Goal: Information Seeking & Learning: Learn about a topic

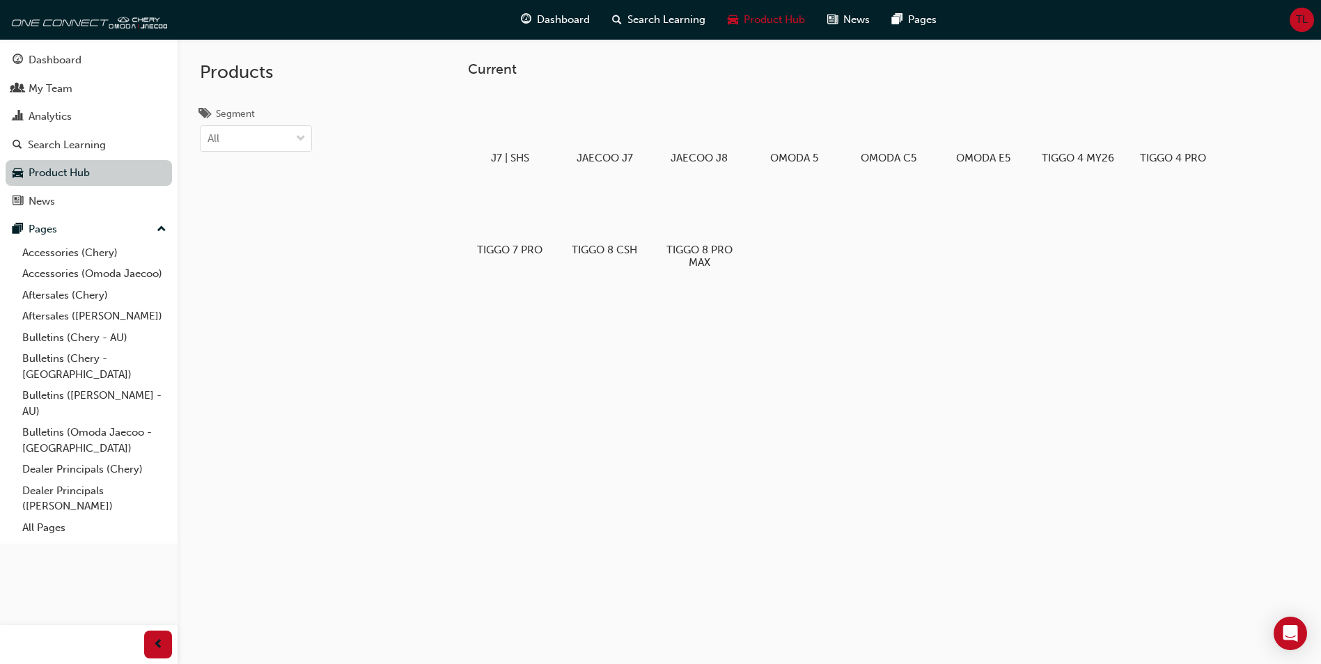
click at [120, 183] on link "Product Hub" at bounding box center [89, 173] width 166 height 26
click at [343, 260] on div "Products Segment All" at bounding box center [292, 371] width 228 height 664
click at [854, 243] on div "J7 | SHS JAECOO J7 JAECOO J8 OMODA 5 OMODA C5 OMODA E5 TIGGO 4 MY26 TIGGO 4 PRO…" at bounding box center [863, 186] width 791 height 196
click at [884, 249] on div "J7 | SHS JAECOO J7 JAECOO J8 OMODA 5 OMODA C5 OMODA E5 TIGGO 4 MY26 TIGGO 4 PRO…" at bounding box center [863, 186] width 791 height 196
click at [120, 424] on link "Bulletins (Omoda Jaecoo - [GEOGRAPHIC_DATA])" at bounding box center [94, 440] width 155 height 37
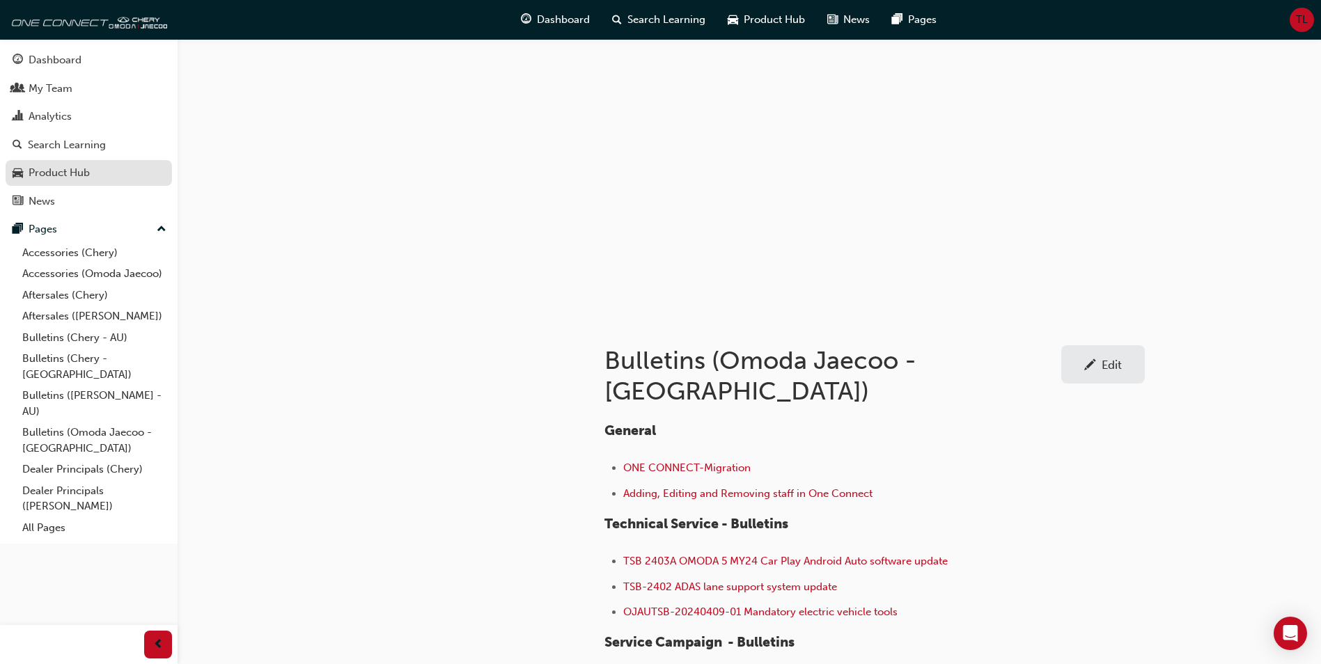
click at [100, 171] on div "Product Hub" at bounding box center [89, 172] width 153 height 17
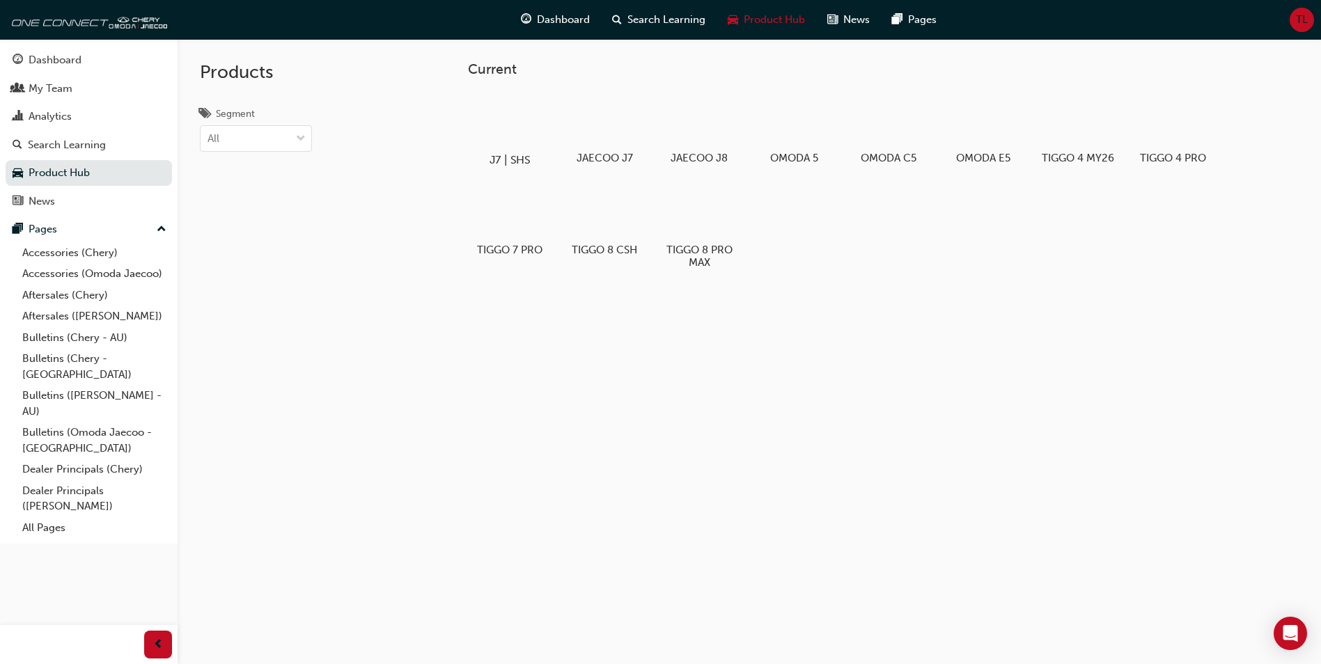
click at [518, 129] on div at bounding box center [510, 120] width 77 height 56
click at [622, 124] on div at bounding box center [604, 120] width 77 height 56
click at [699, 130] on div at bounding box center [699, 120] width 77 height 56
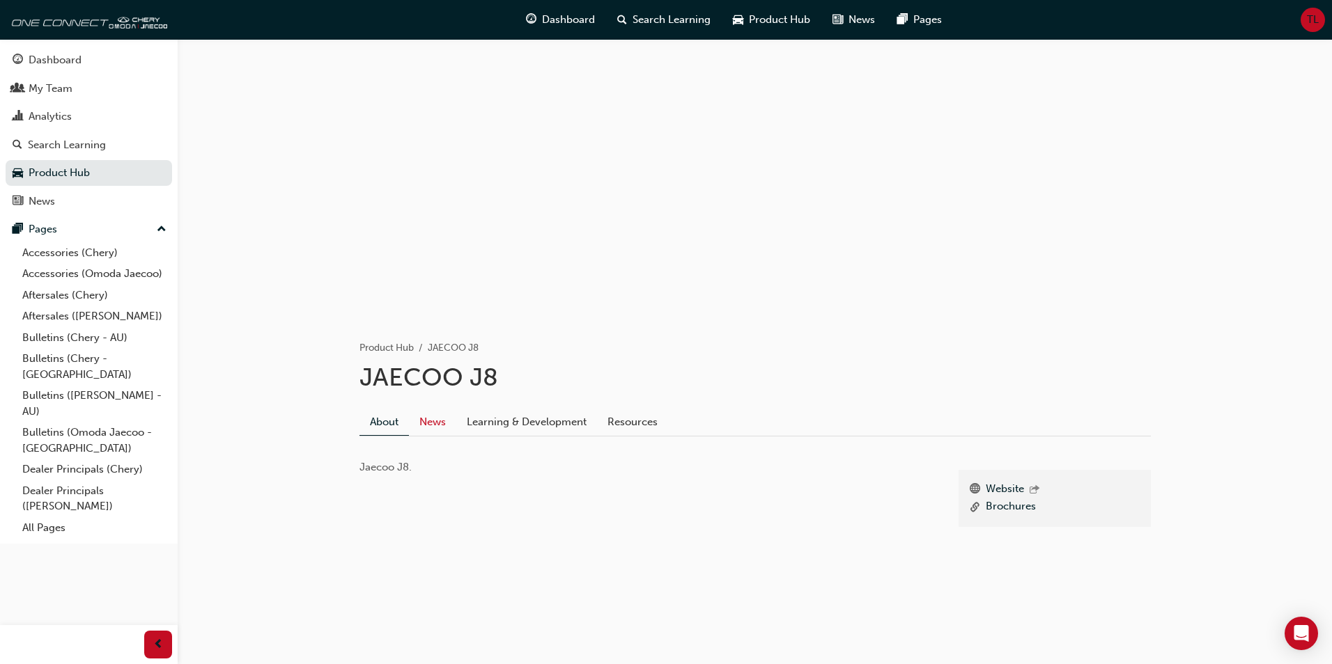
click at [426, 434] on link "News" at bounding box center [432, 422] width 47 height 26
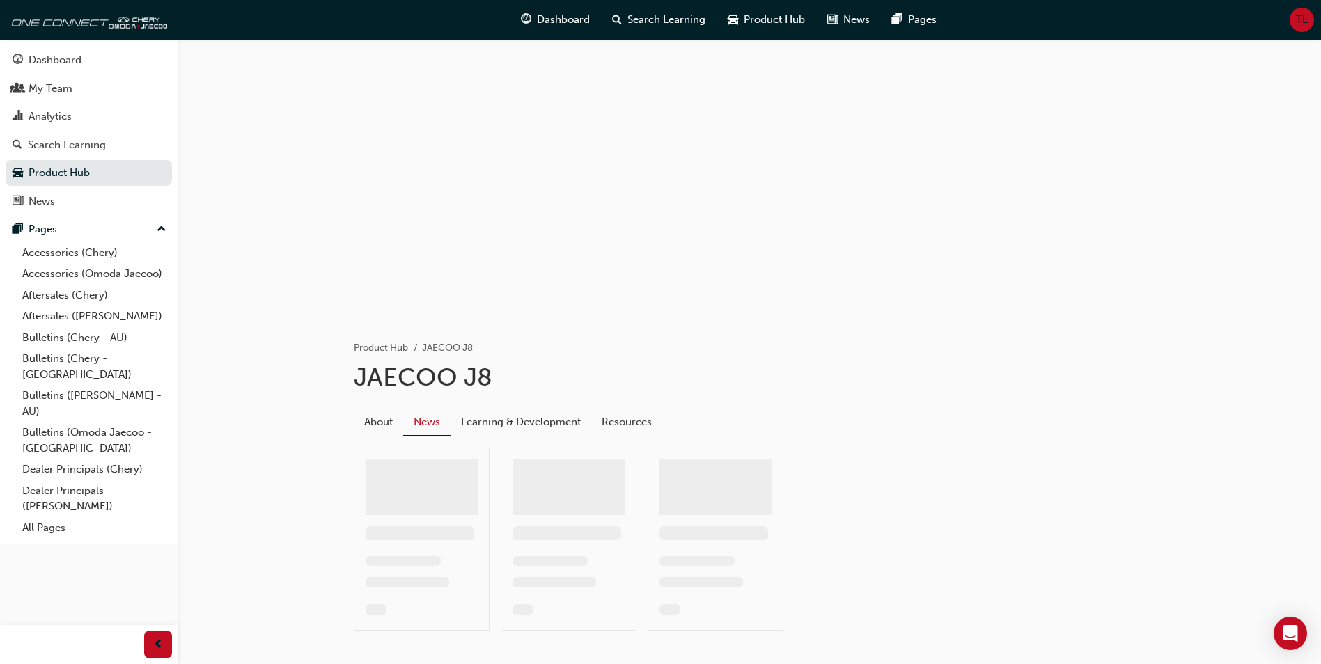
click at [431, 426] on link "News" at bounding box center [426, 422] width 47 height 27
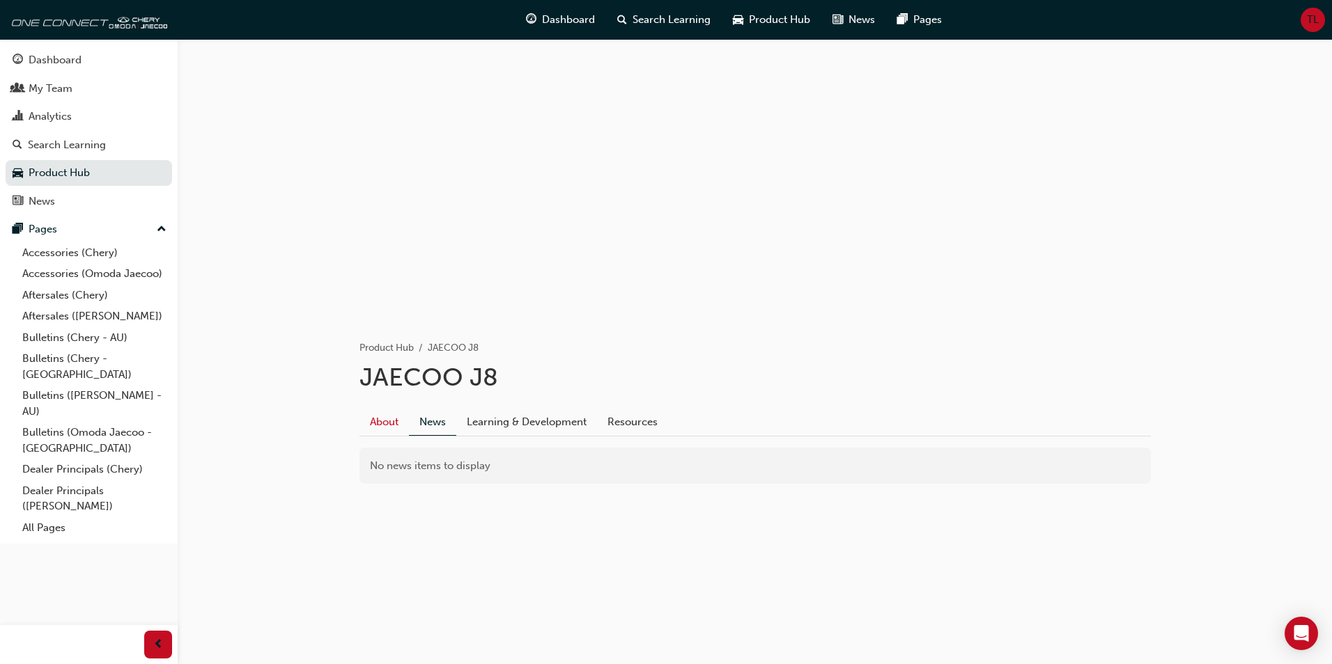
click at [382, 425] on link "About" at bounding box center [383, 422] width 49 height 26
click at [434, 424] on link "News" at bounding box center [432, 422] width 47 height 26
click at [519, 423] on link "Learning & Development" at bounding box center [526, 422] width 141 height 26
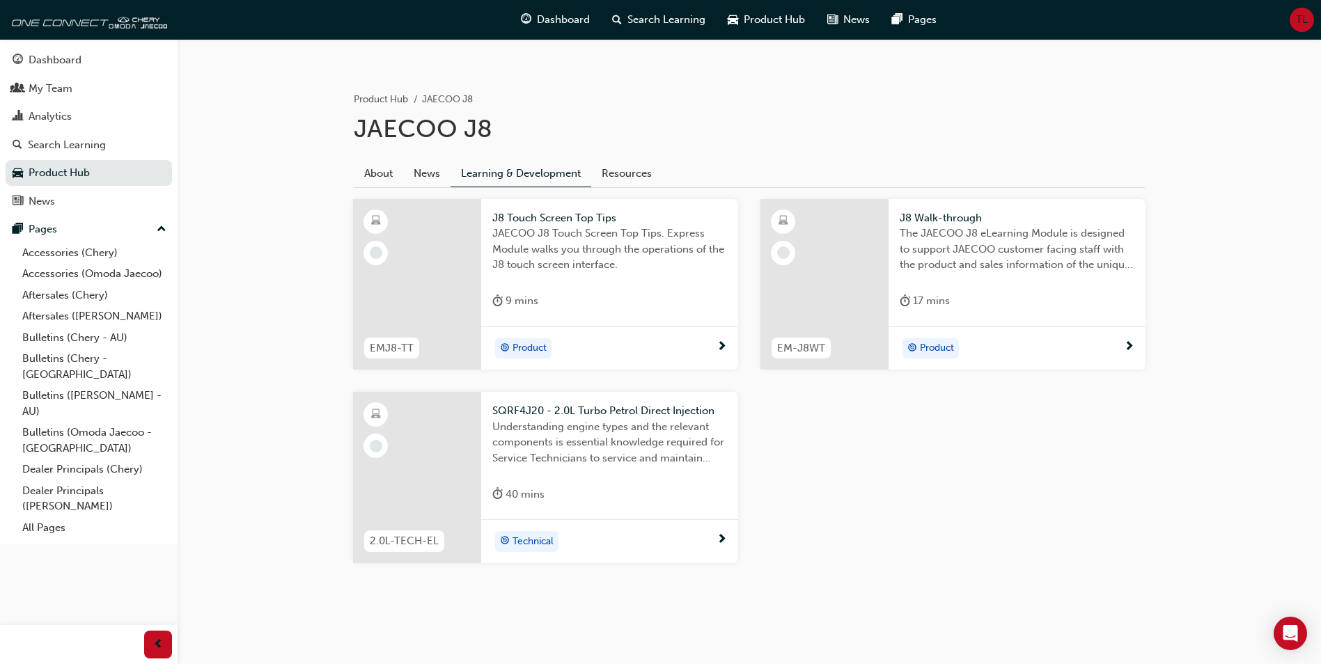
scroll to position [249, 0]
click at [623, 172] on link "Resources" at bounding box center [626, 173] width 71 height 26
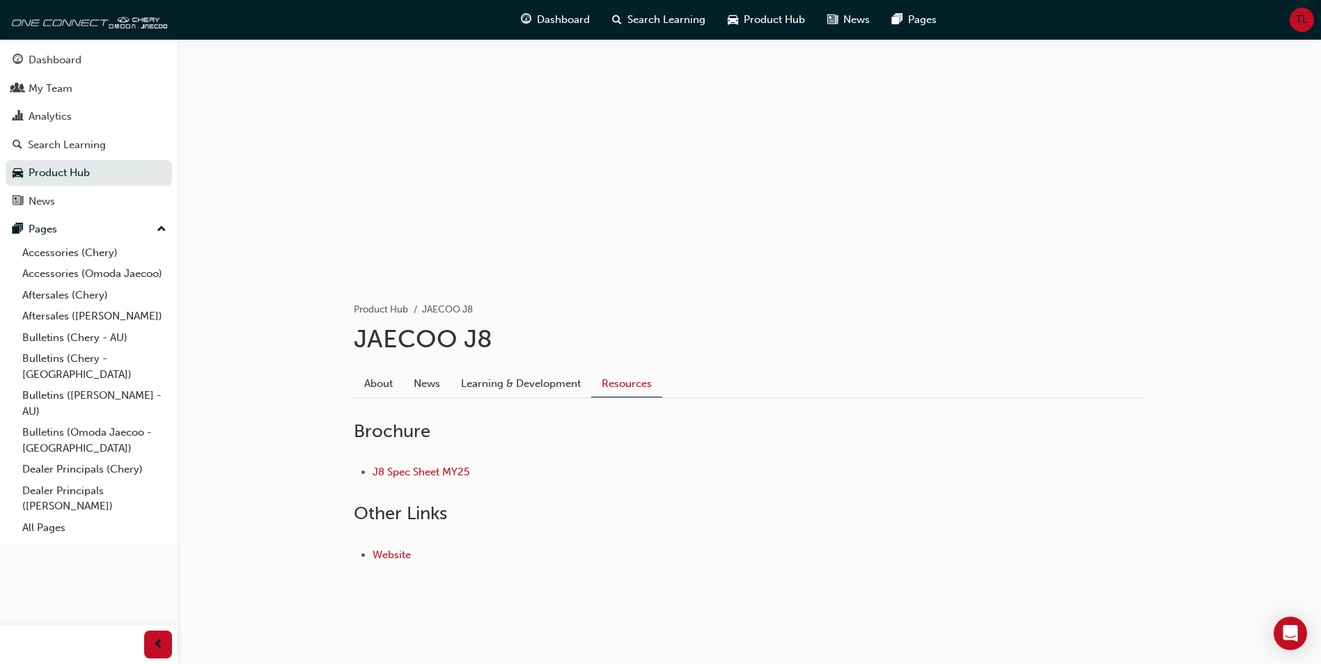
scroll to position [38, 0]
click at [371, 388] on link "About" at bounding box center [378, 384] width 49 height 26
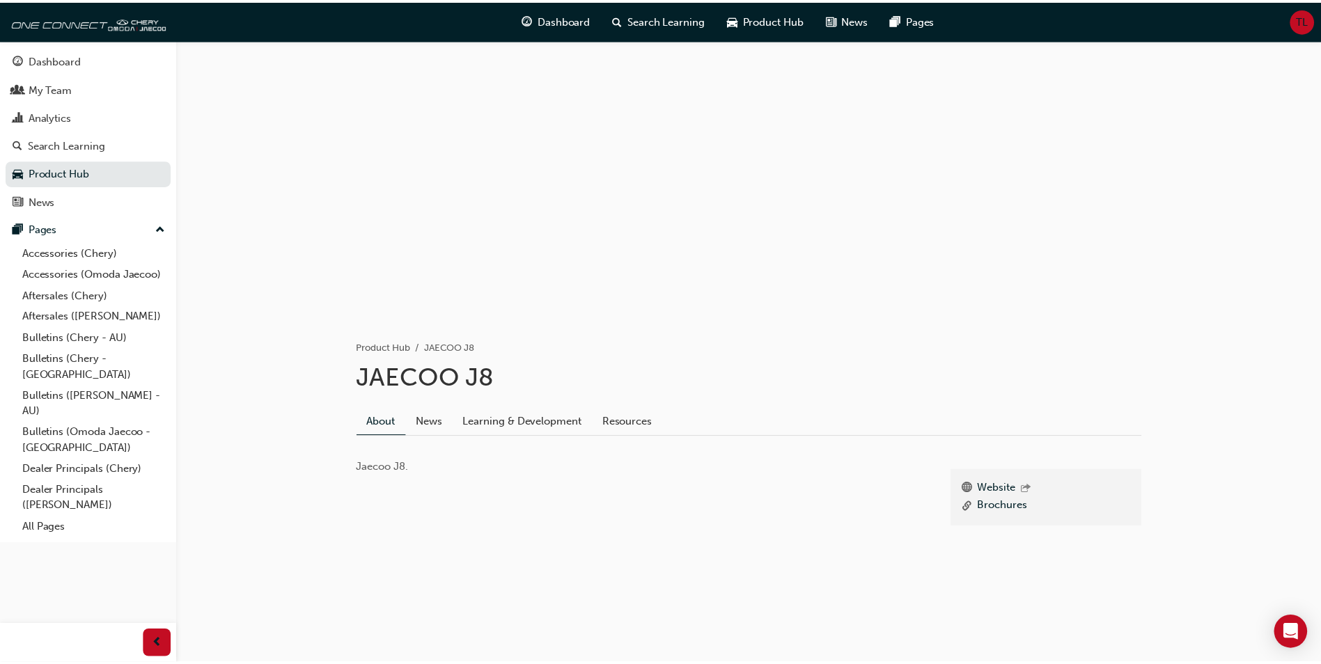
scroll to position [38, 0]
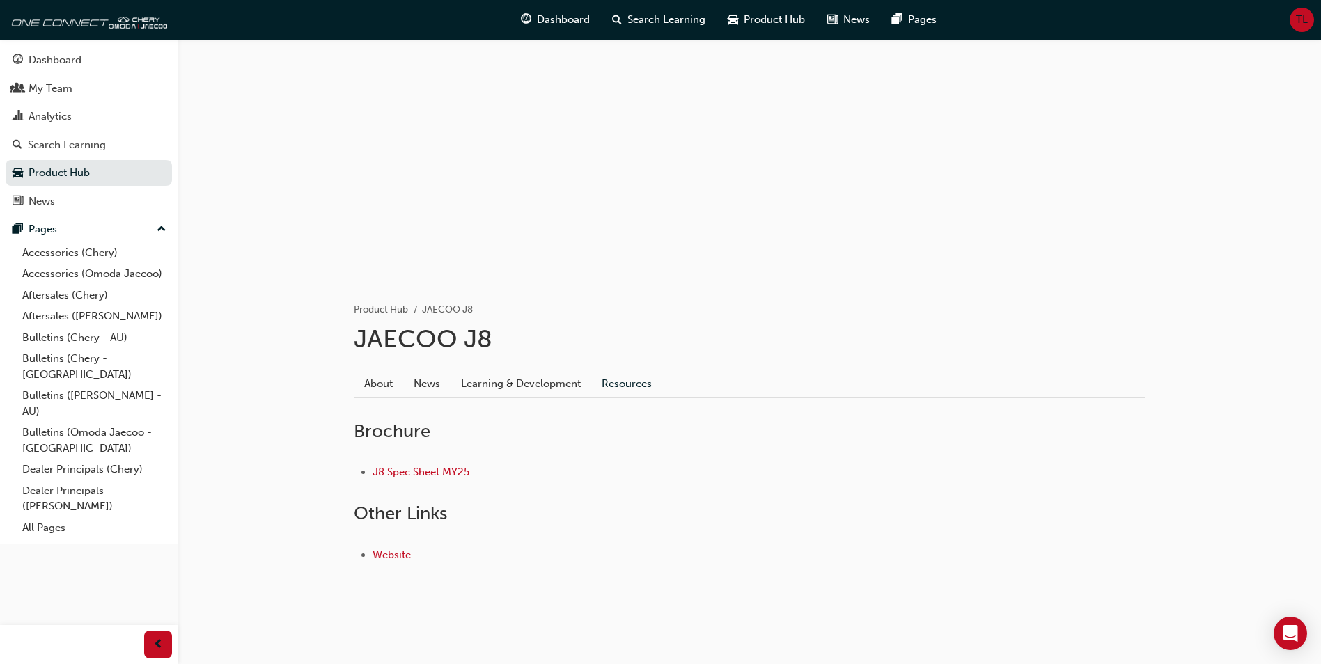
scroll to position [249, 0]
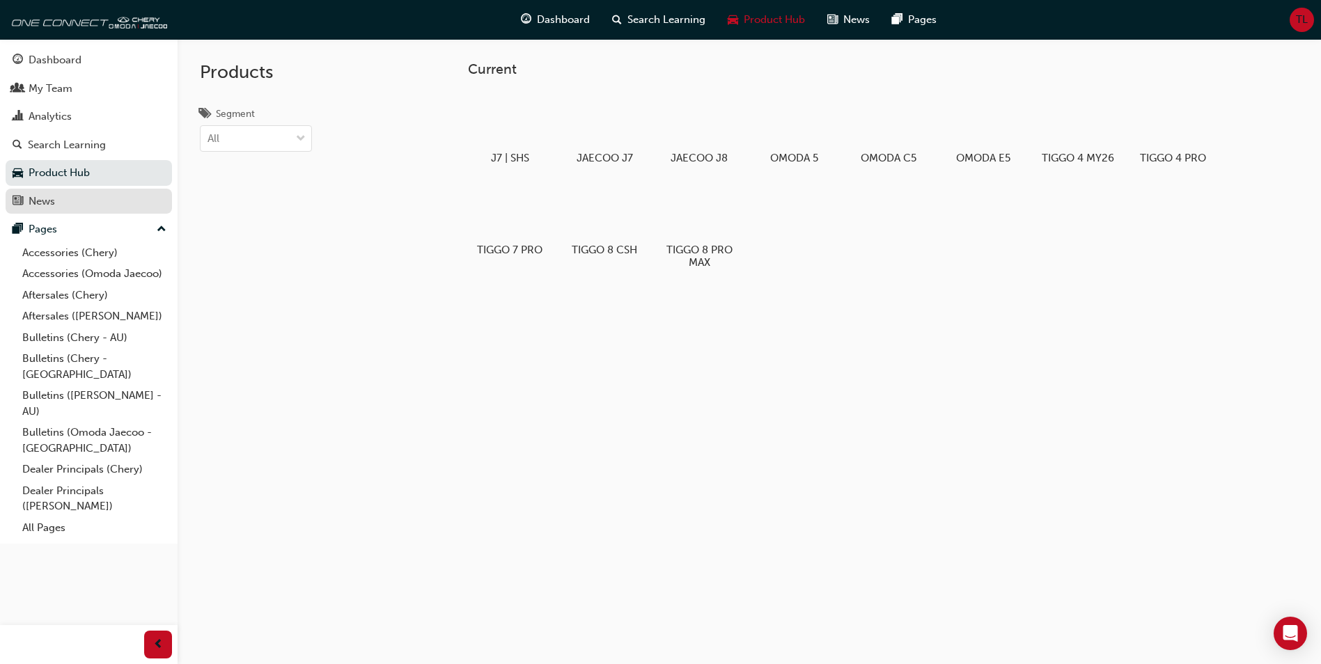
click at [86, 204] on div "News" at bounding box center [89, 201] width 153 height 17
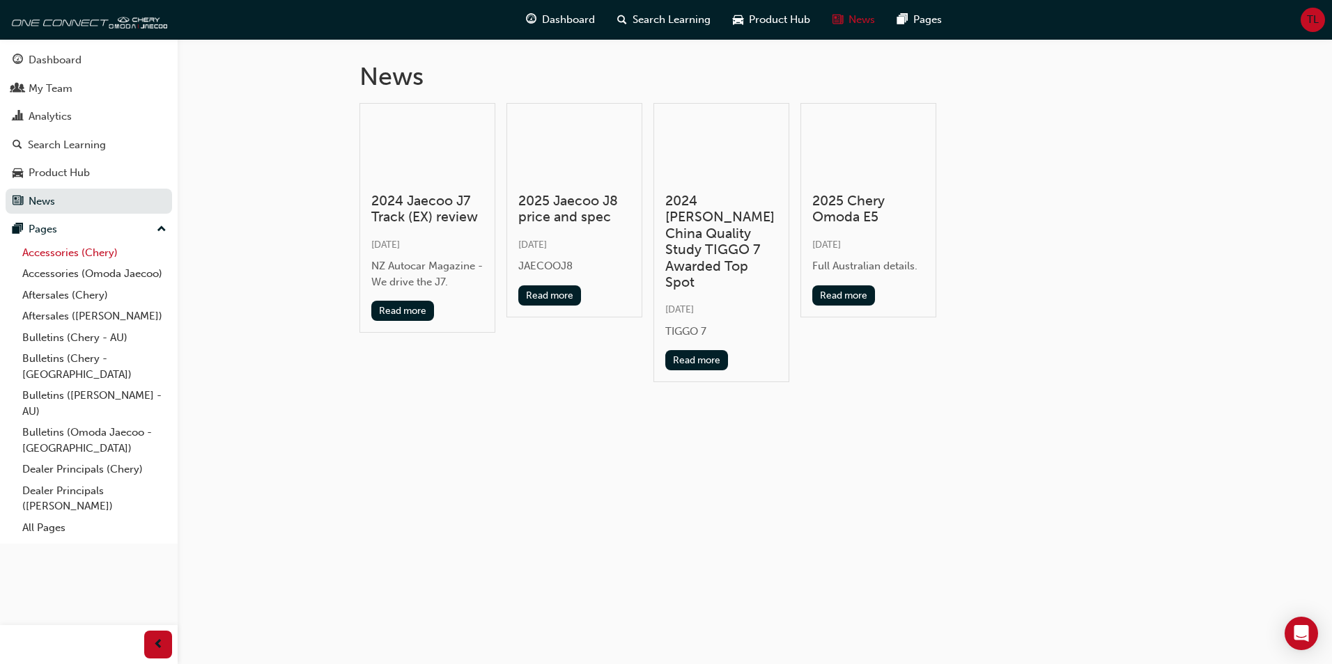
click at [106, 254] on link "Accessories (Chery)" at bounding box center [94, 253] width 155 height 22
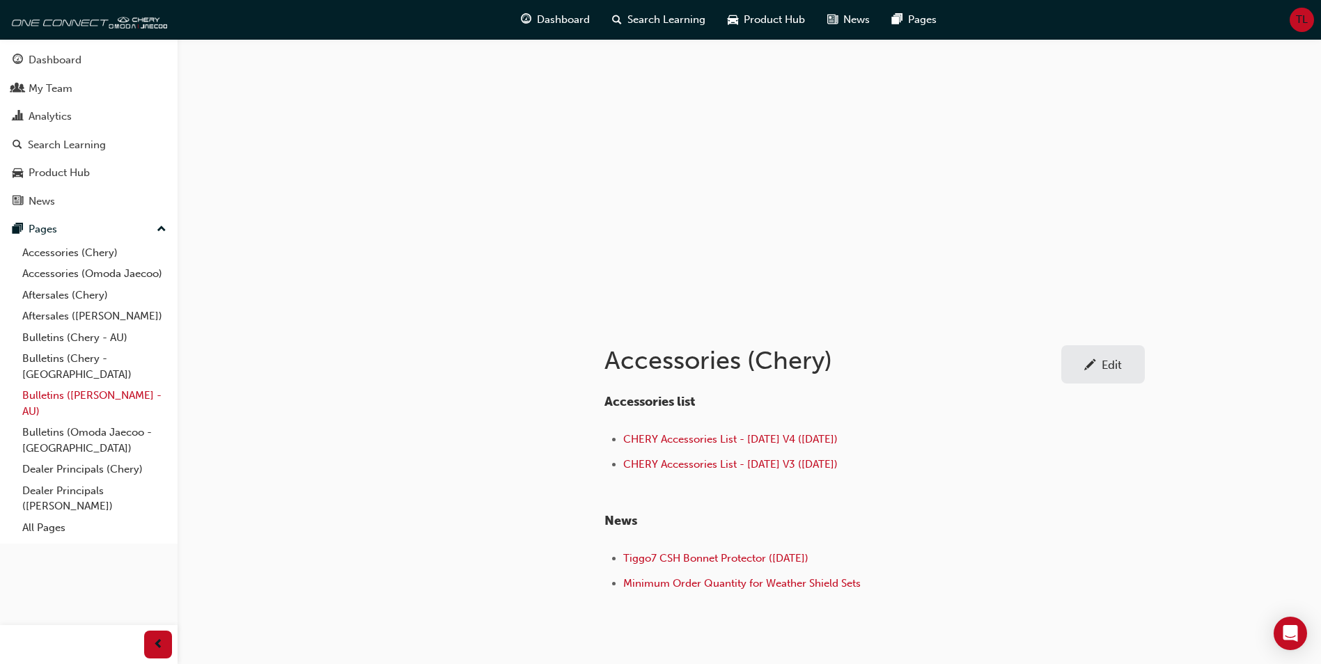
click at [130, 388] on link "Bulletins ([PERSON_NAME] - AU)" at bounding box center [94, 403] width 155 height 37
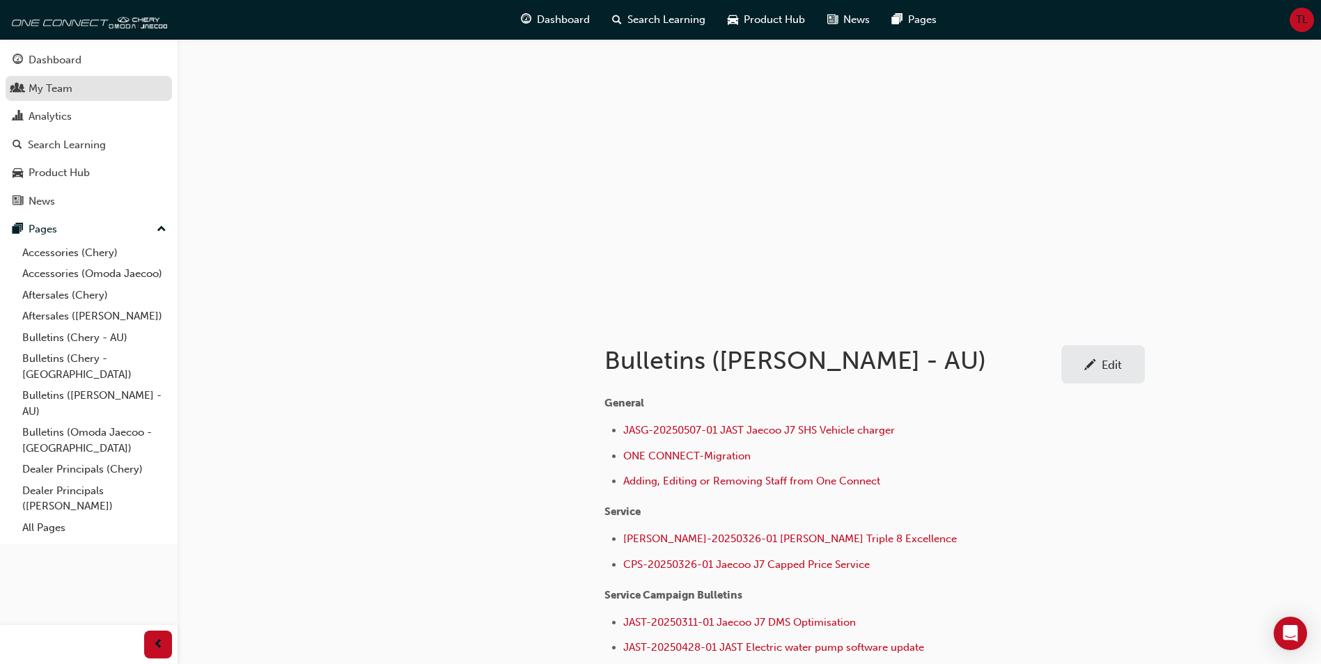
click at [65, 91] on div "My Team" at bounding box center [51, 89] width 44 height 16
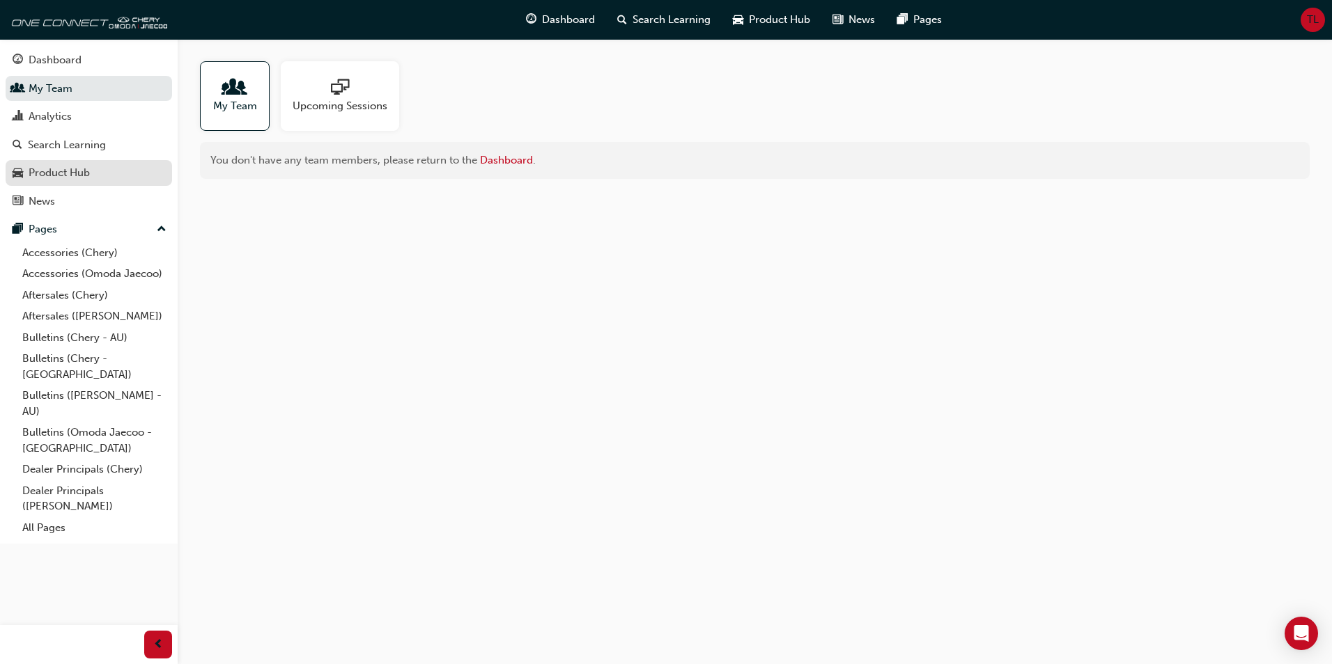
click at [107, 175] on div "Product Hub" at bounding box center [89, 172] width 153 height 17
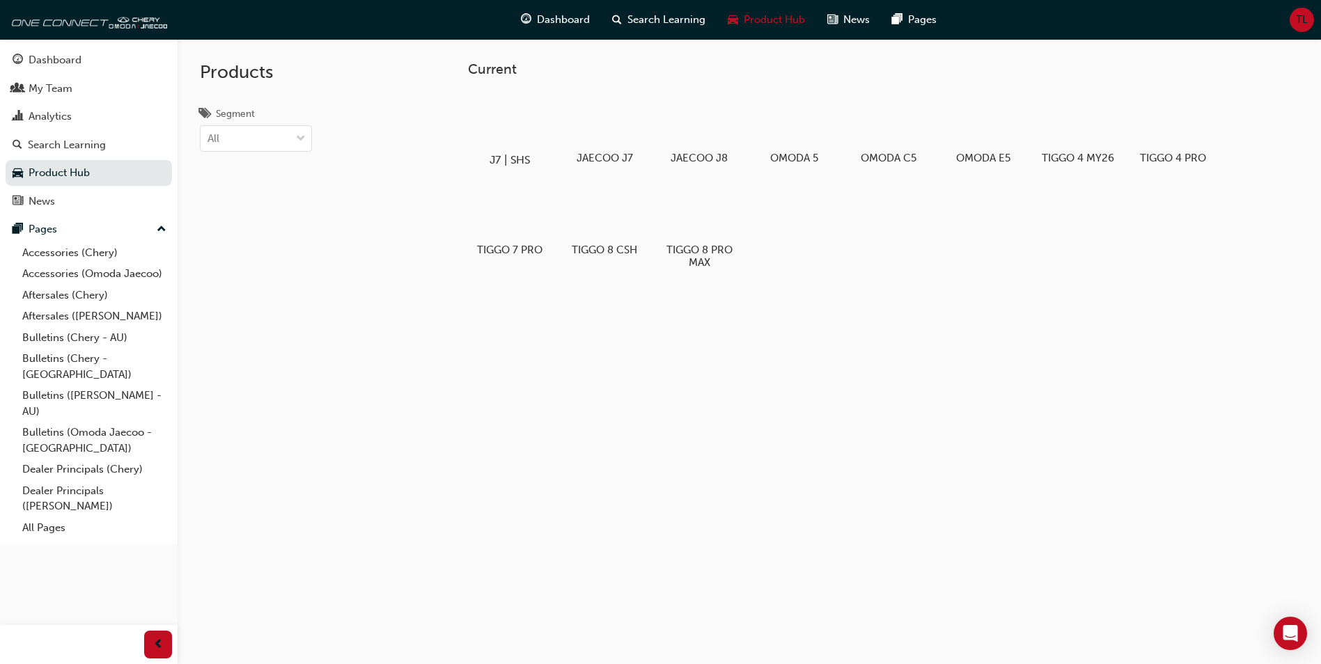
click at [523, 127] on div at bounding box center [510, 120] width 77 height 56
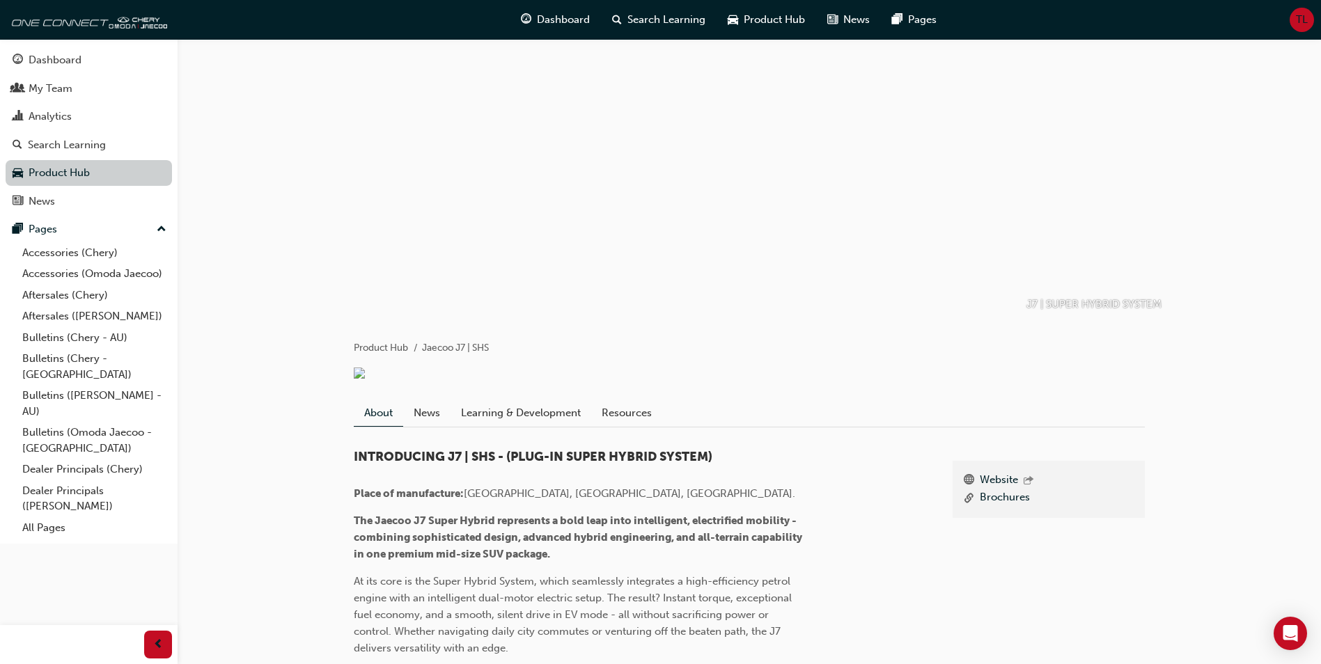
click at [113, 173] on link "Product Hub" at bounding box center [89, 173] width 166 height 26
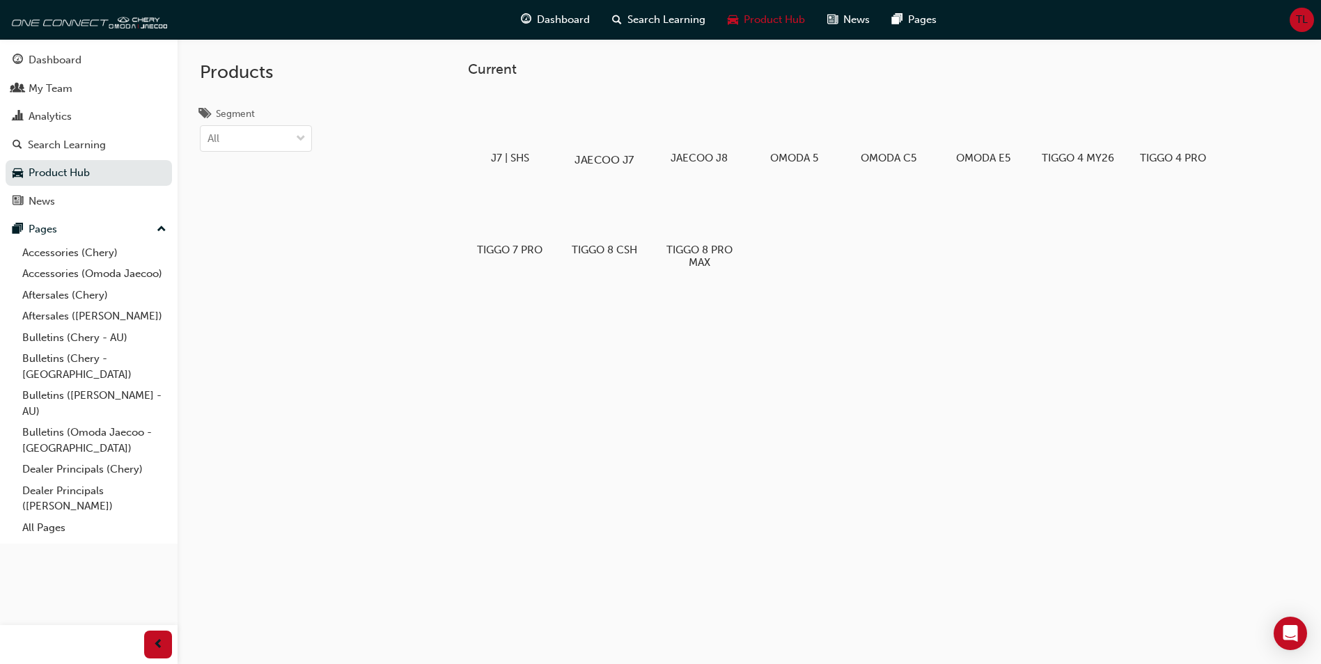
click at [592, 120] on div at bounding box center [604, 120] width 77 height 56
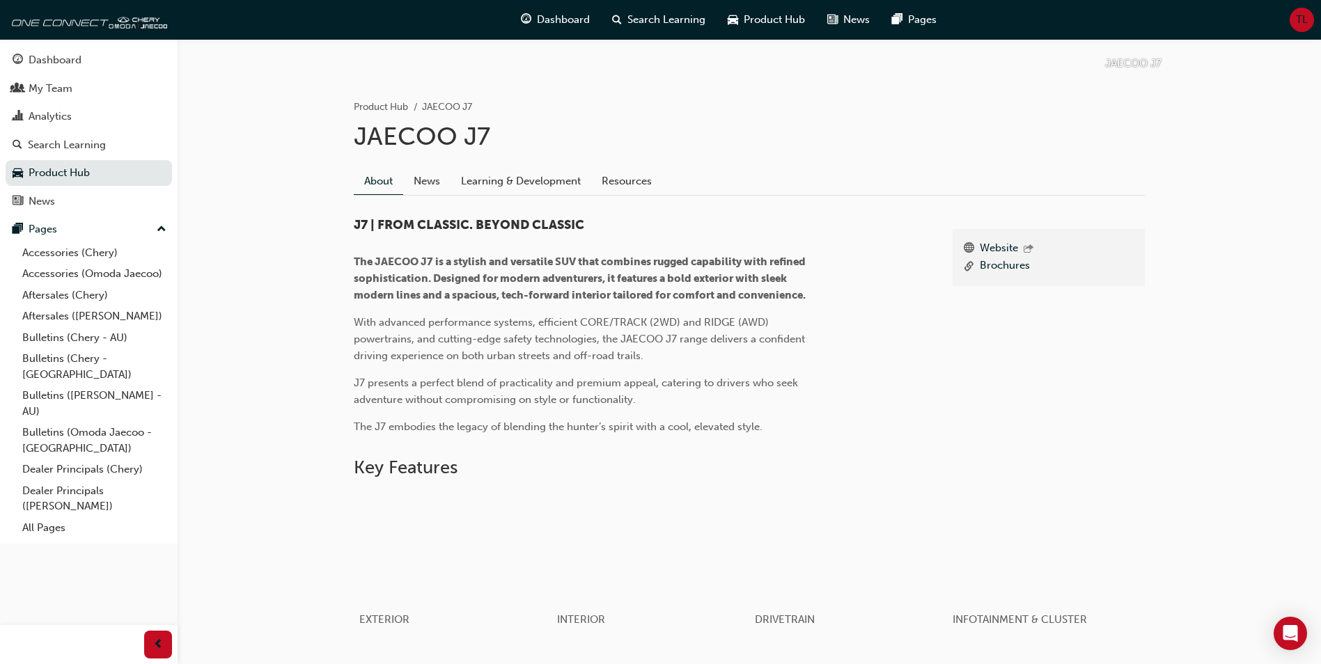
scroll to position [70, 0]
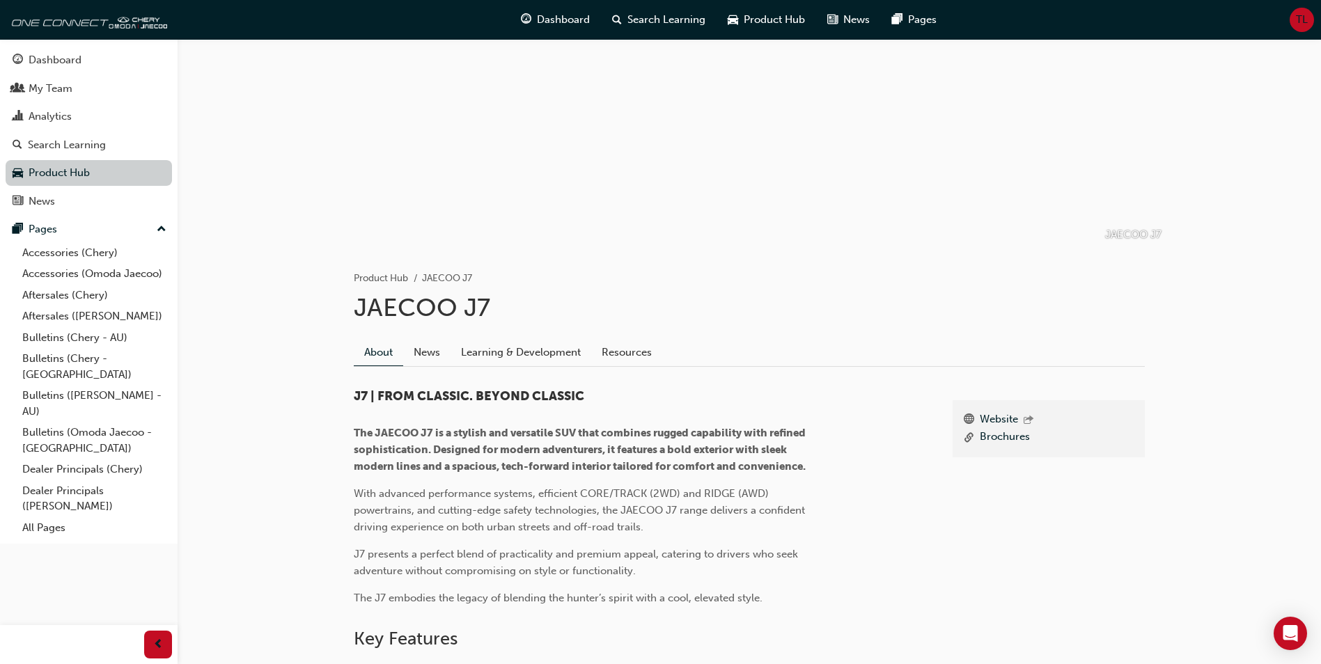
click at [102, 181] on link "Product Hub" at bounding box center [89, 173] width 166 height 26
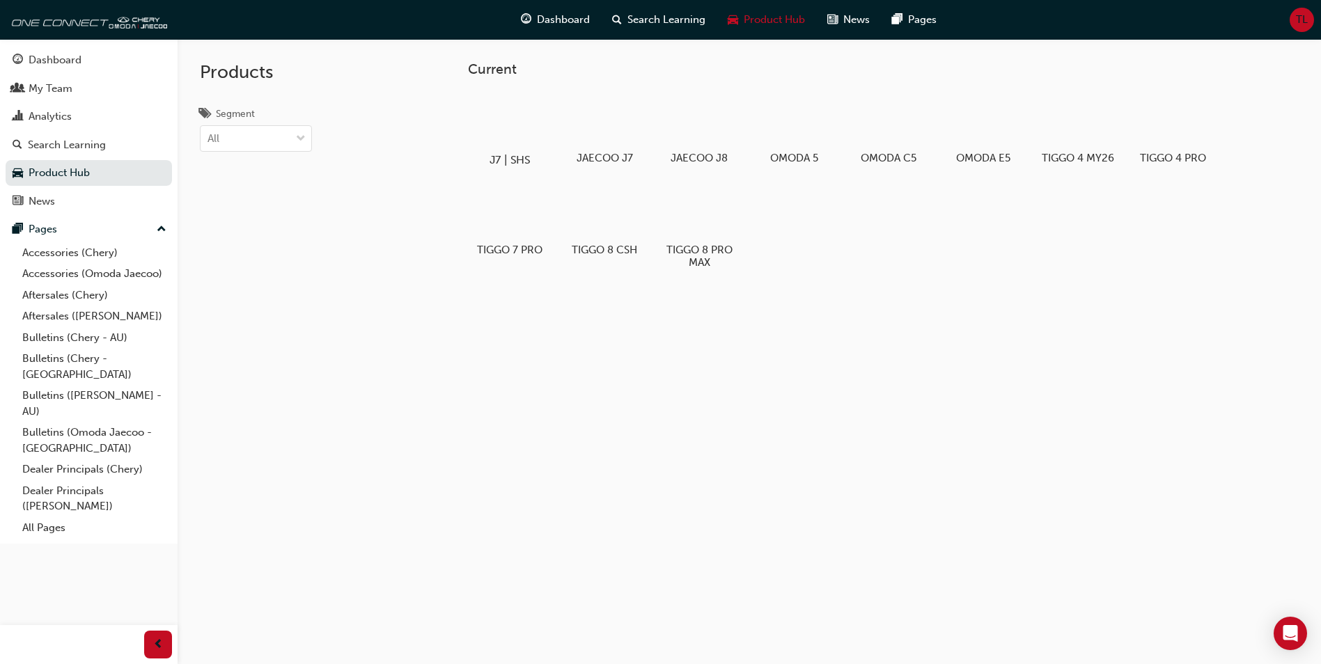
click at [524, 141] on div at bounding box center [510, 120] width 77 height 56
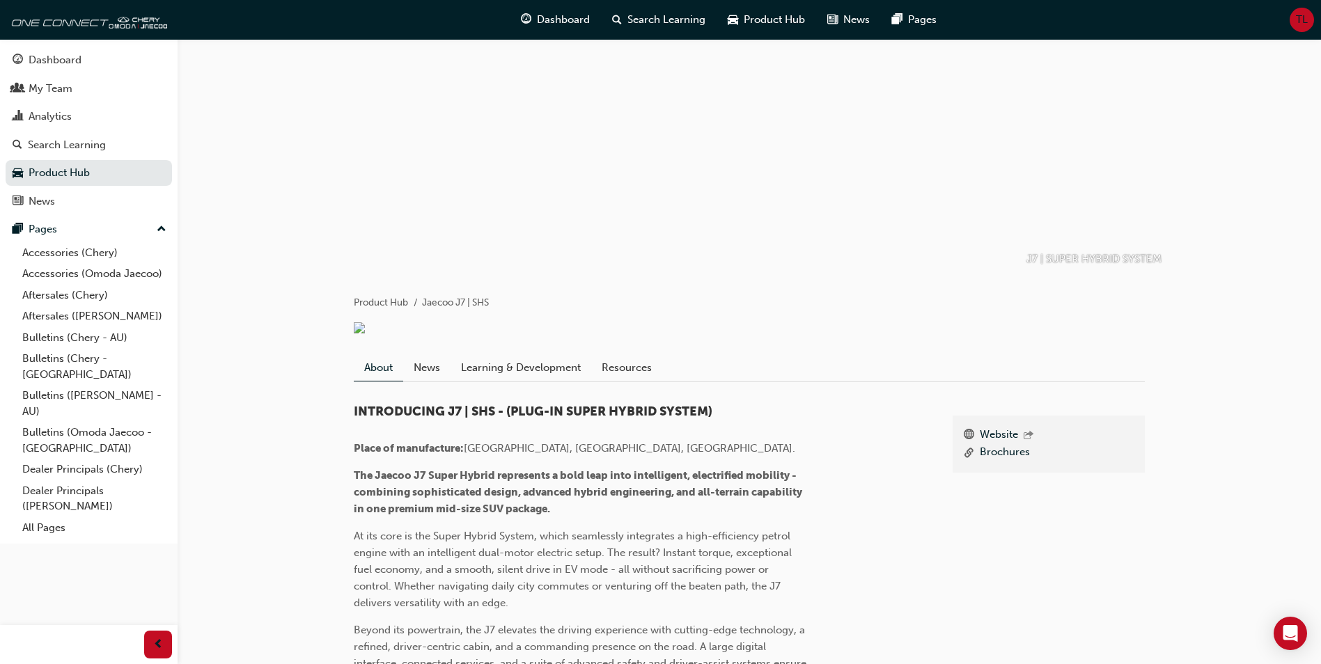
scroll to position [70, 0]
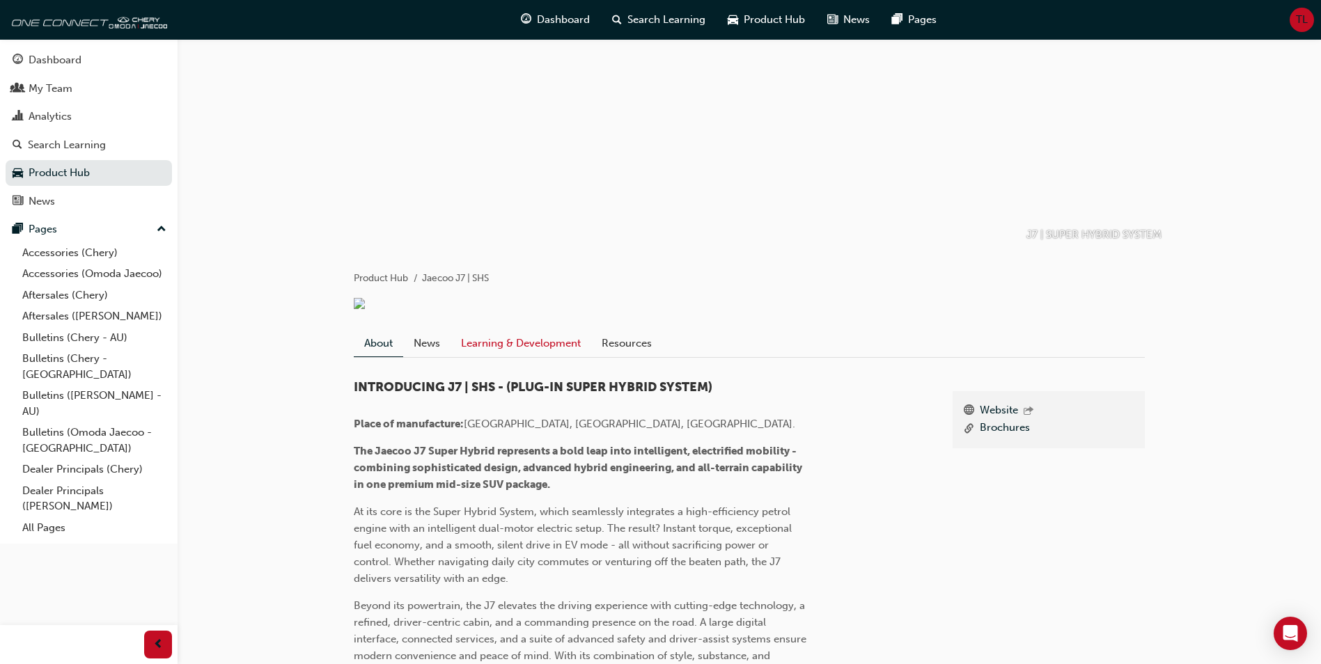
click at [498, 357] on link "Learning & Development" at bounding box center [521, 343] width 141 height 26
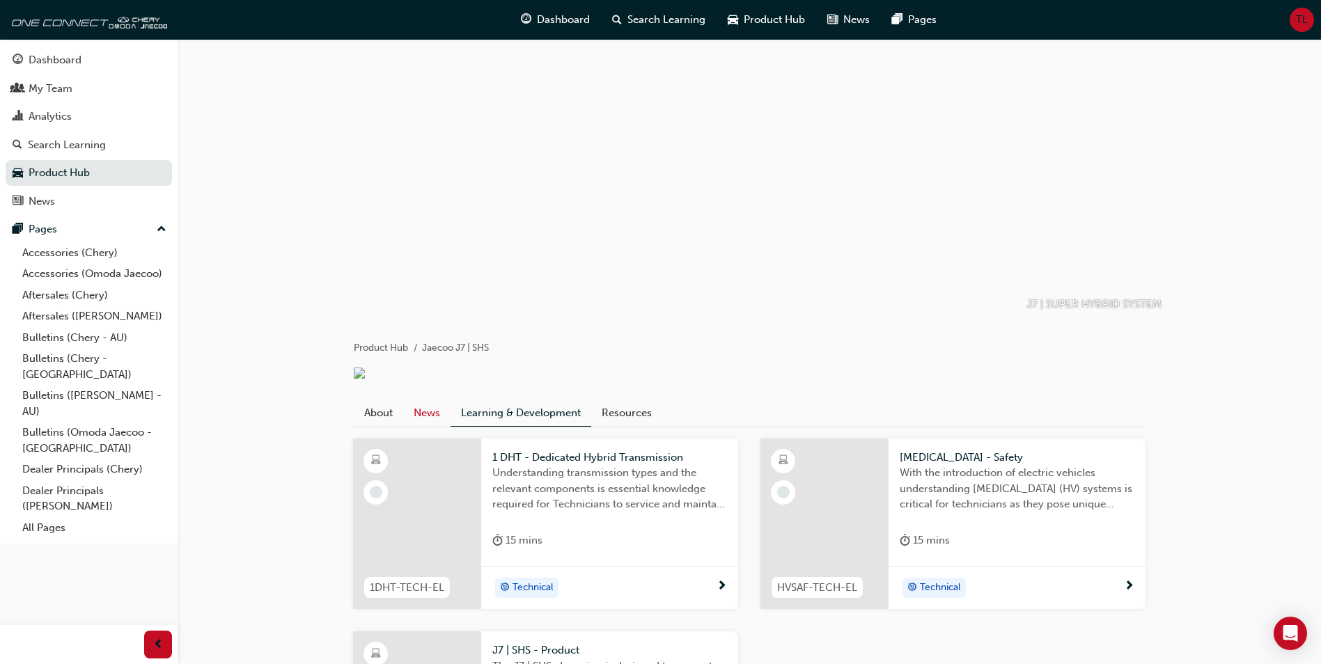
click at [433, 426] on link "News" at bounding box center [426, 413] width 47 height 26
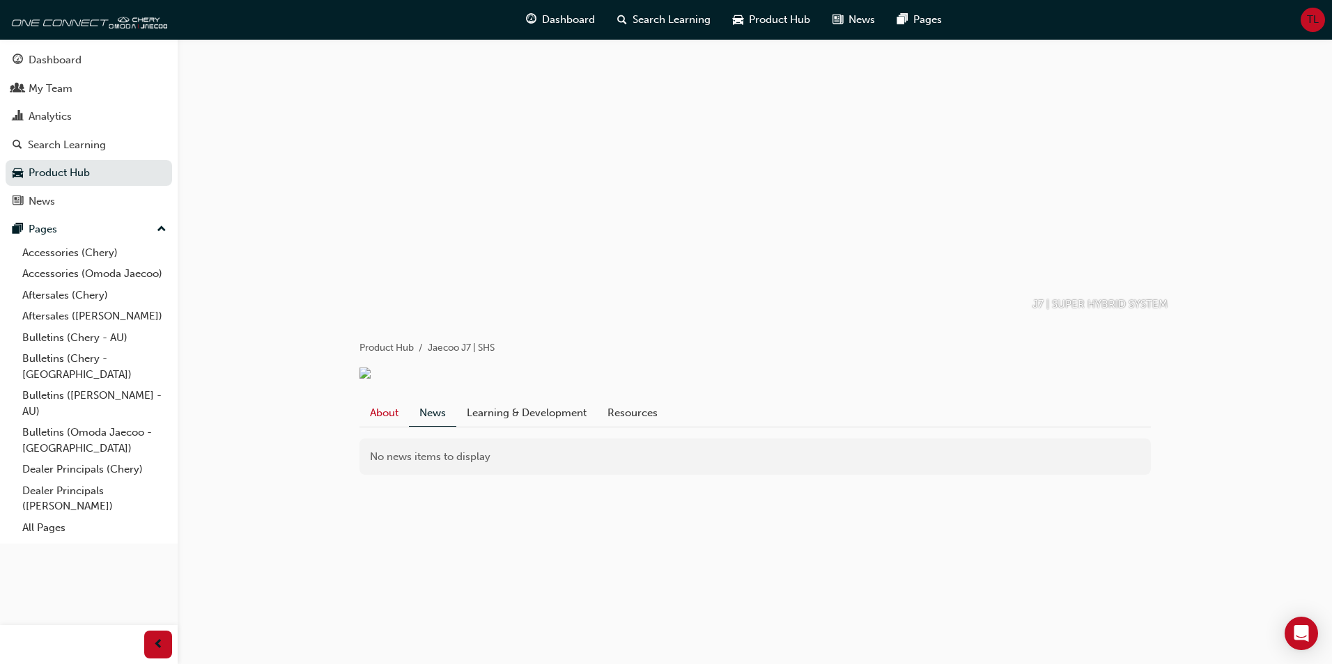
click at [398, 426] on link "About" at bounding box center [383, 413] width 49 height 26
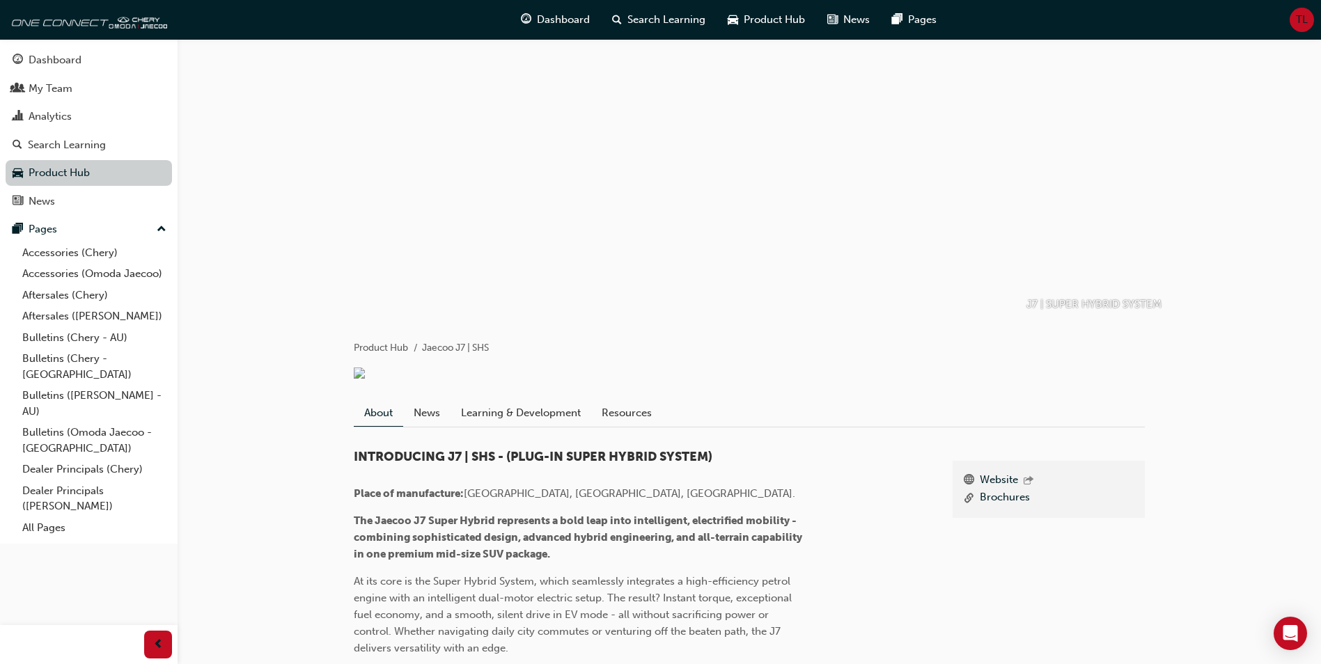
click at [118, 166] on link "Product Hub" at bounding box center [89, 173] width 166 height 26
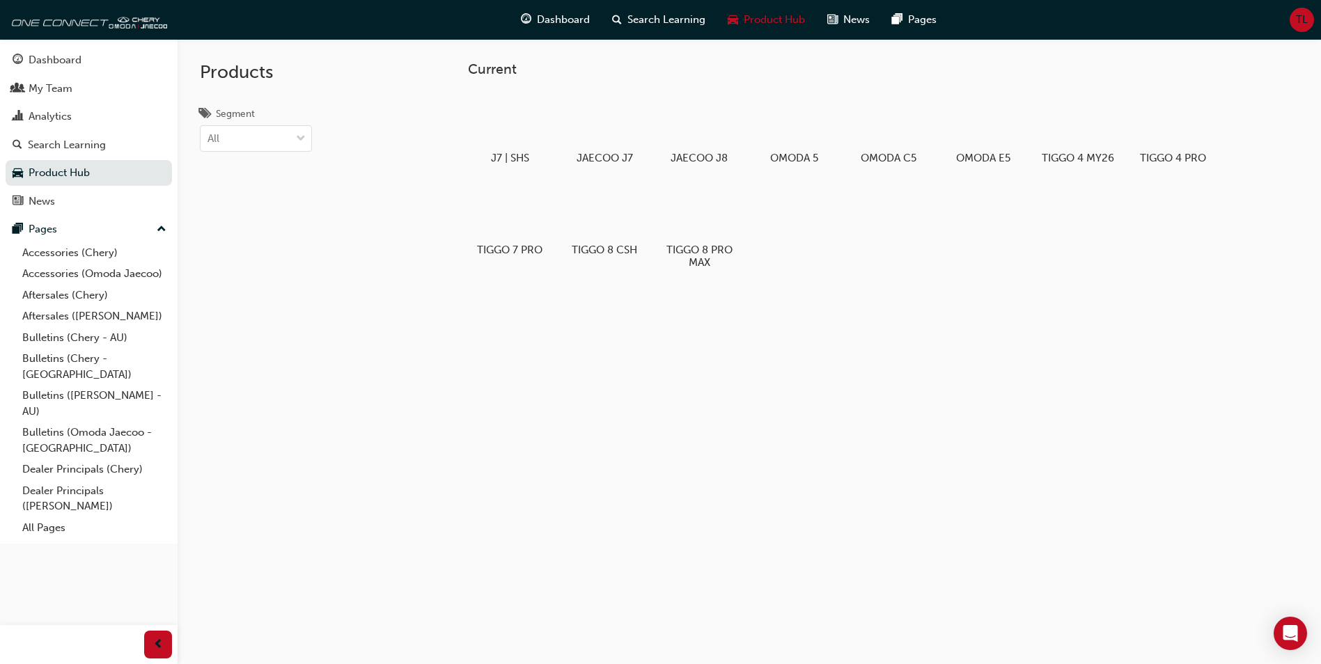
click at [842, 227] on div "J7 | SHS JAECOO J7 JAECOO J8 OMODA 5 OMODA C5 OMODA E5 TIGGO 4 MY26 TIGGO 4 PRO…" at bounding box center [863, 186] width 791 height 196
click at [632, 137] on div at bounding box center [604, 120] width 77 height 56
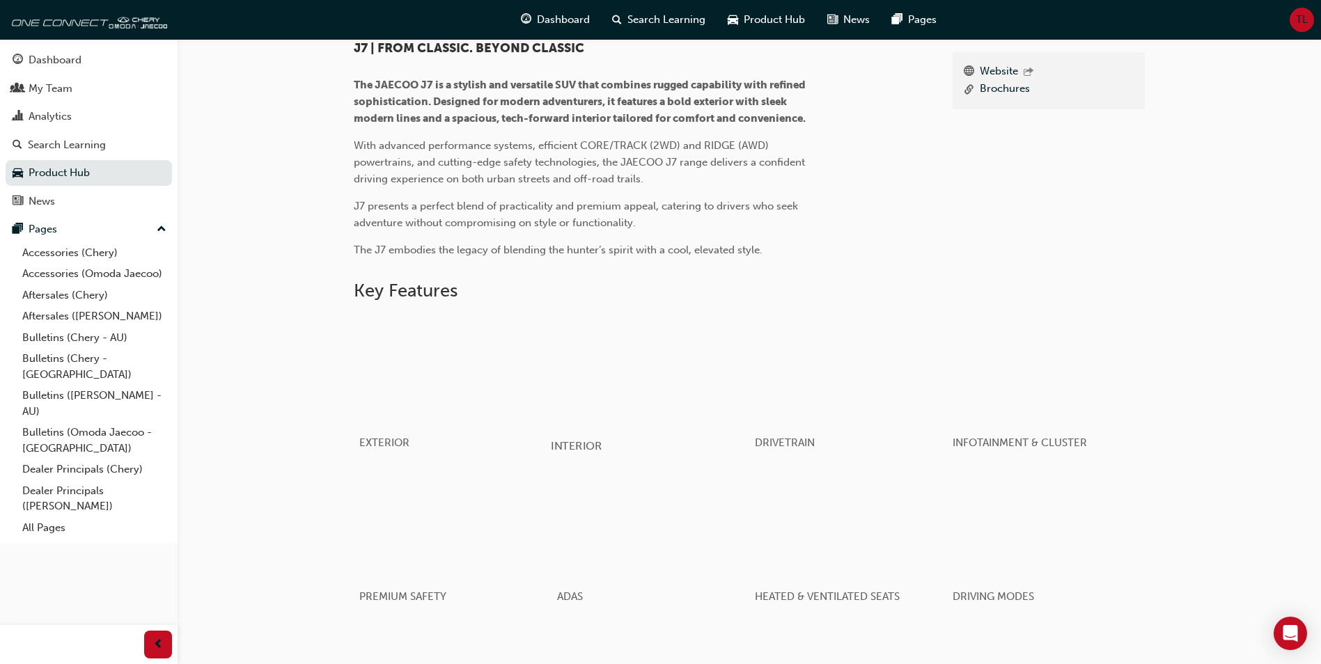
scroll to position [70, 0]
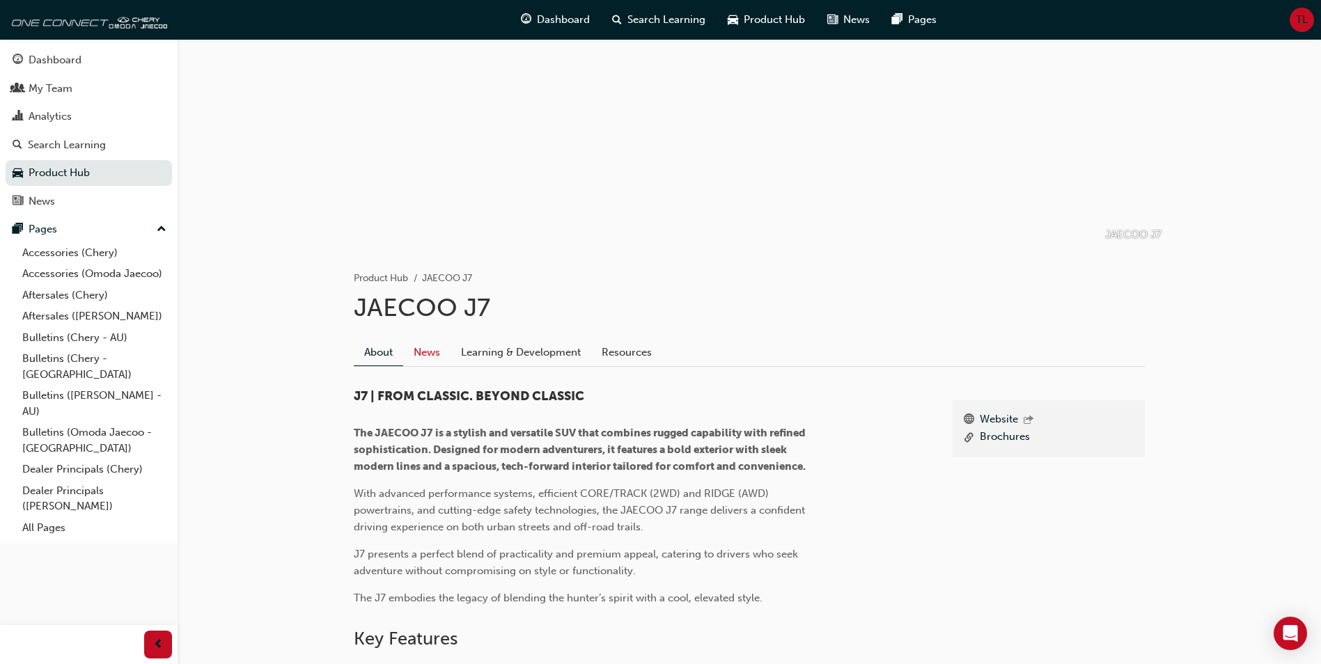
click at [432, 358] on link "News" at bounding box center [426, 352] width 47 height 26
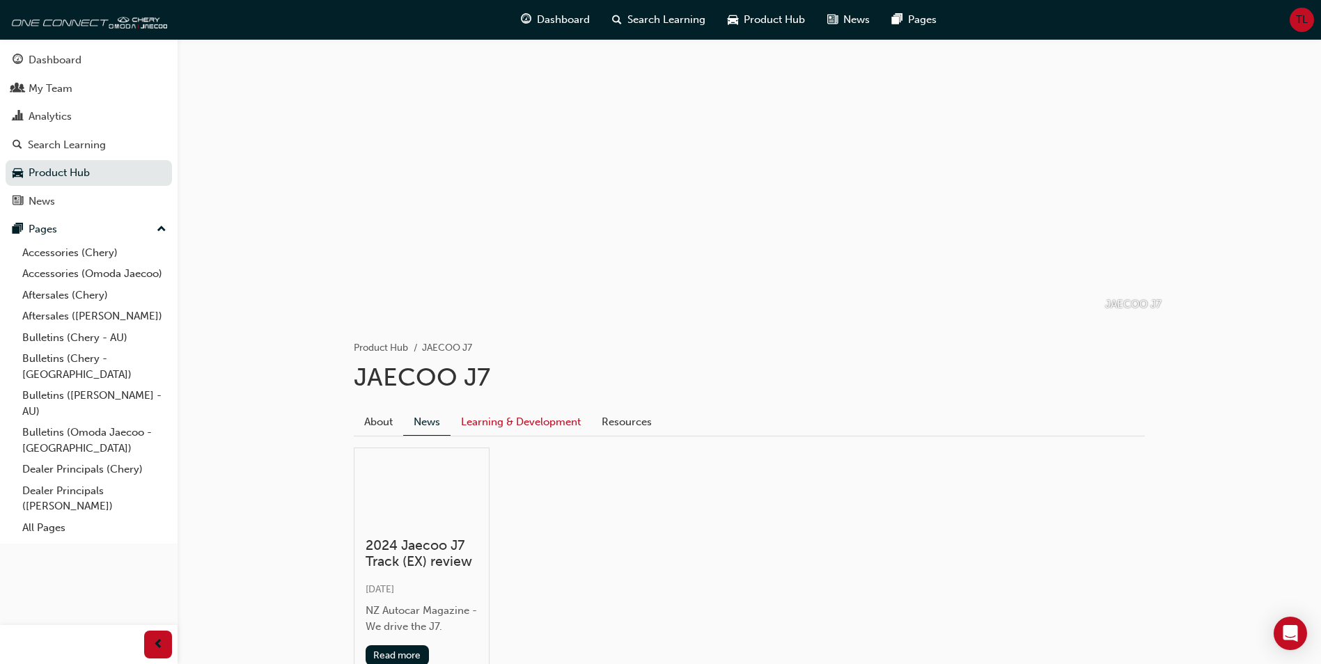
click at [511, 420] on link "Learning & Development" at bounding box center [521, 422] width 141 height 26
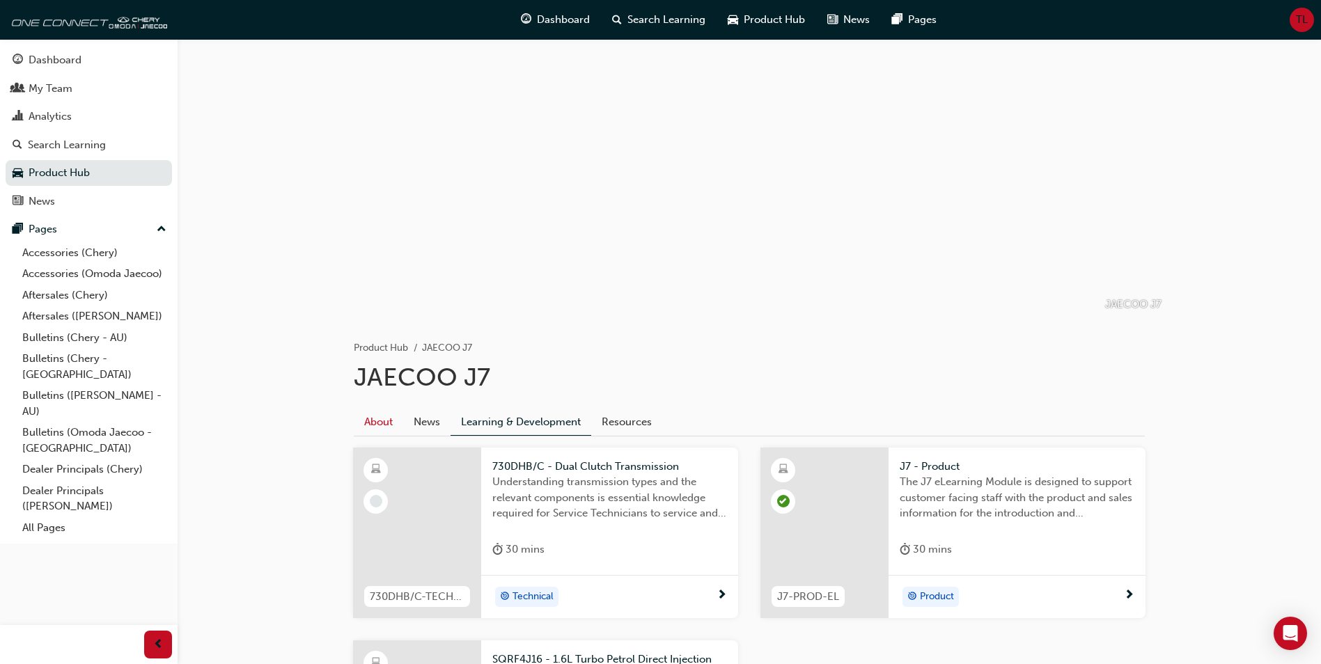
click at [371, 417] on link "About" at bounding box center [378, 422] width 49 height 26
